Goal: Check status: Check status

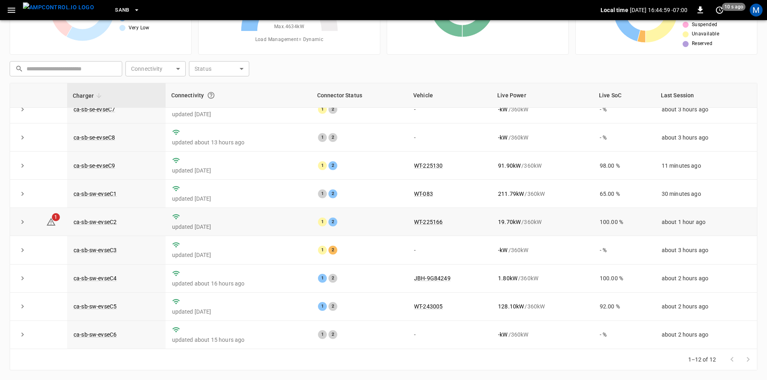
scroll to position [62, 0]
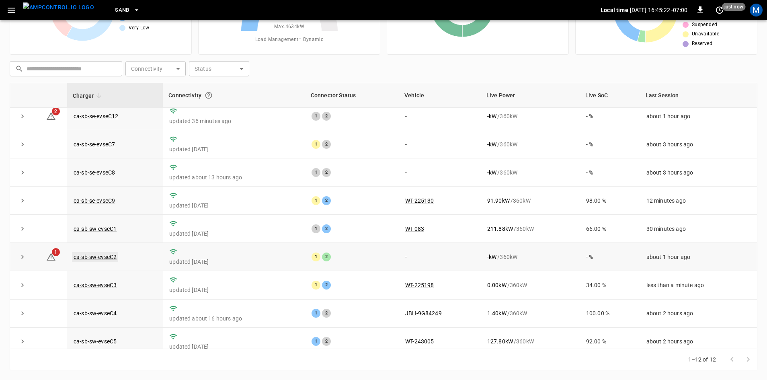
click at [113, 262] on link "ca-sb-sw-evseC2" at bounding box center [95, 257] width 46 height 10
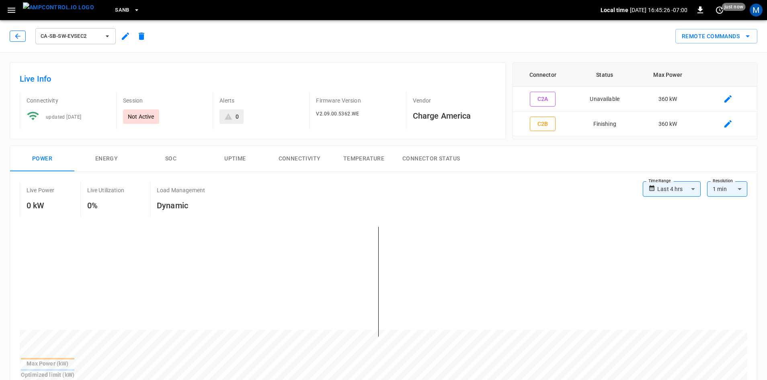
click at [20, 37] on icon "button" at bounding box center [18, 36] width 8 height 8
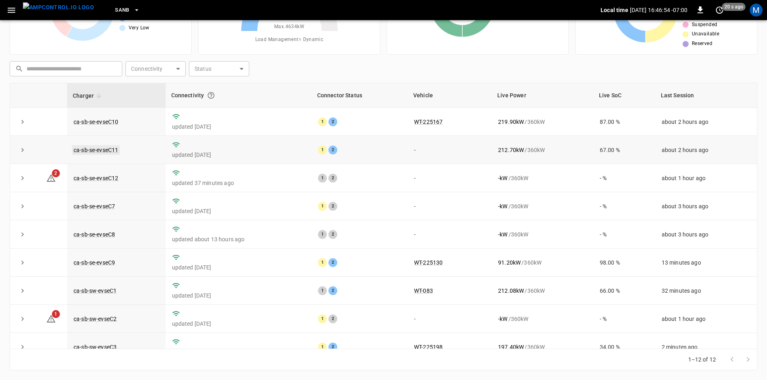
click at [108, 149] on link "ca-sb-se-evseC11" at bounding box center [96, 150] width 48 height 10
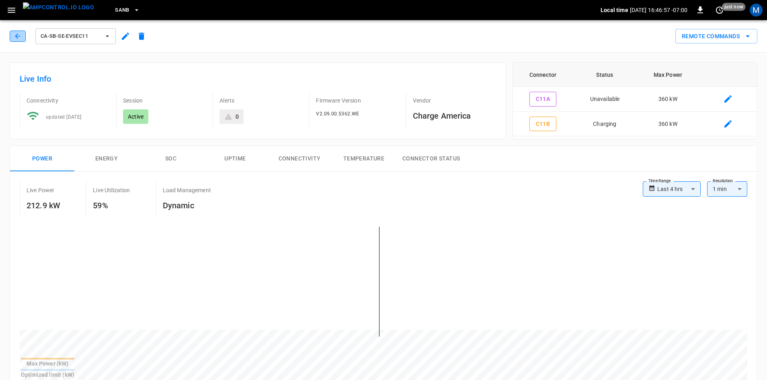
click at [20, 38] on icon "button" at bounding box center [18, 36] width 8 height 8
